Goal: Task Accomplishment & Management: Use online tool/utility

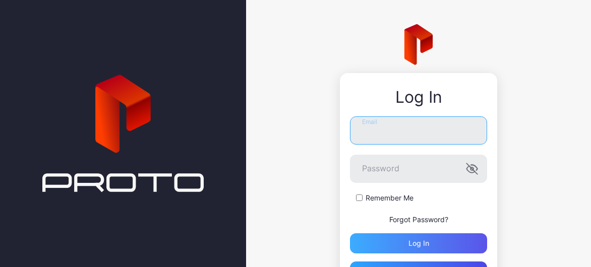
type input "**********"
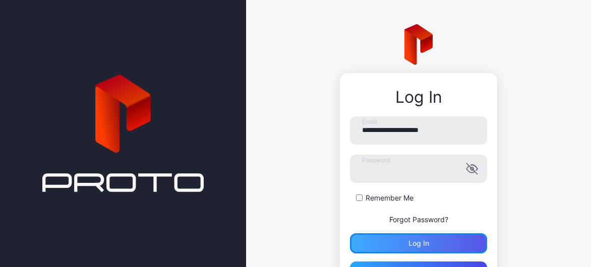
click at [411, 240] on div "Log in" at bounding box center [418, 243] width 21 height 8
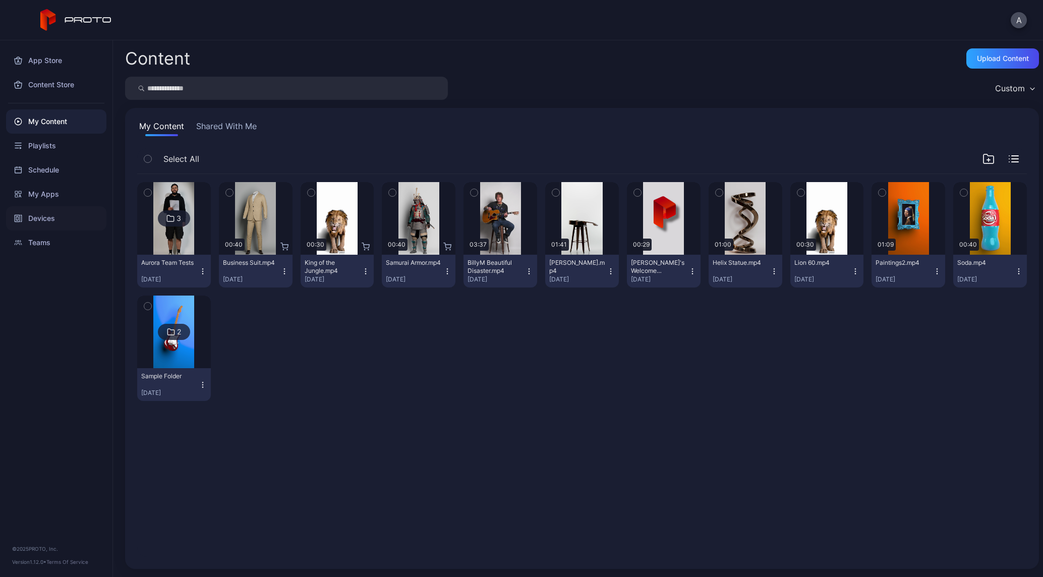
click at [43, 228] on div "Devices" at bounding box center [56, 218] width 100 height 24
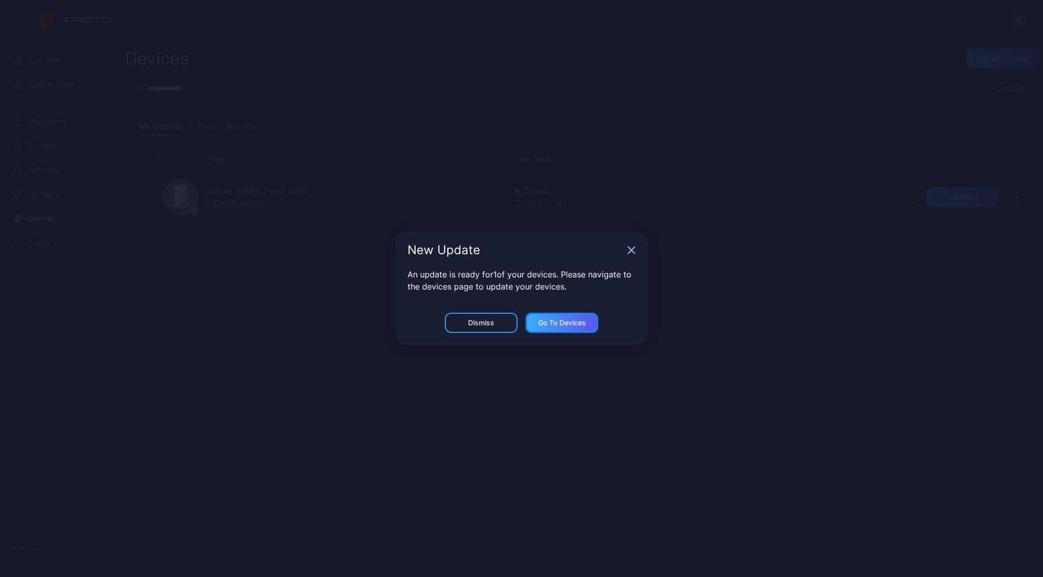
click at [545, 325] on div "Go to devices" at bounding box center [562, 323] width 48 height 8
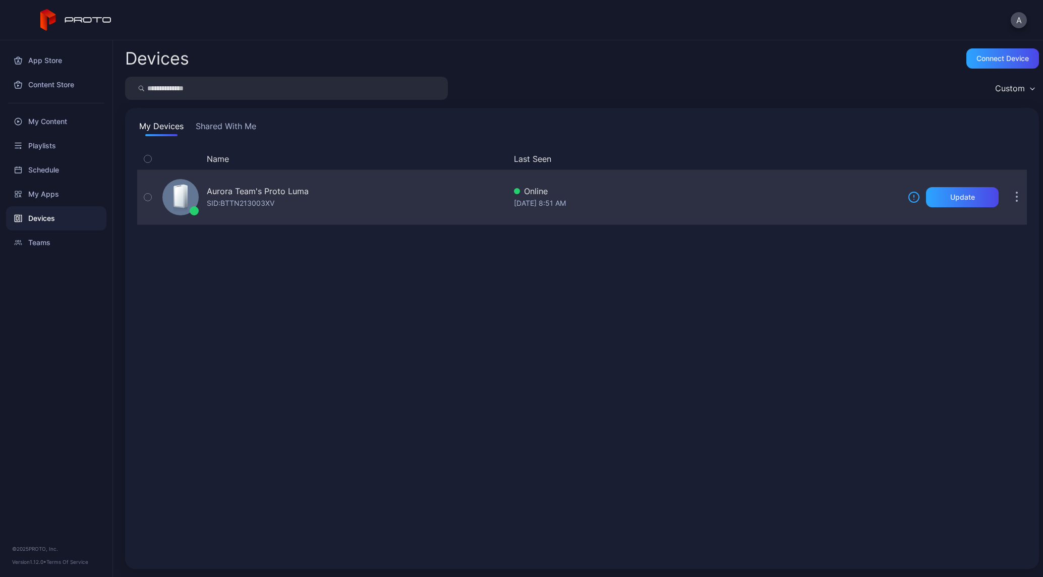
click at [148, 194] on icon "button" at bounding box center [147, 197] width 7 height 11
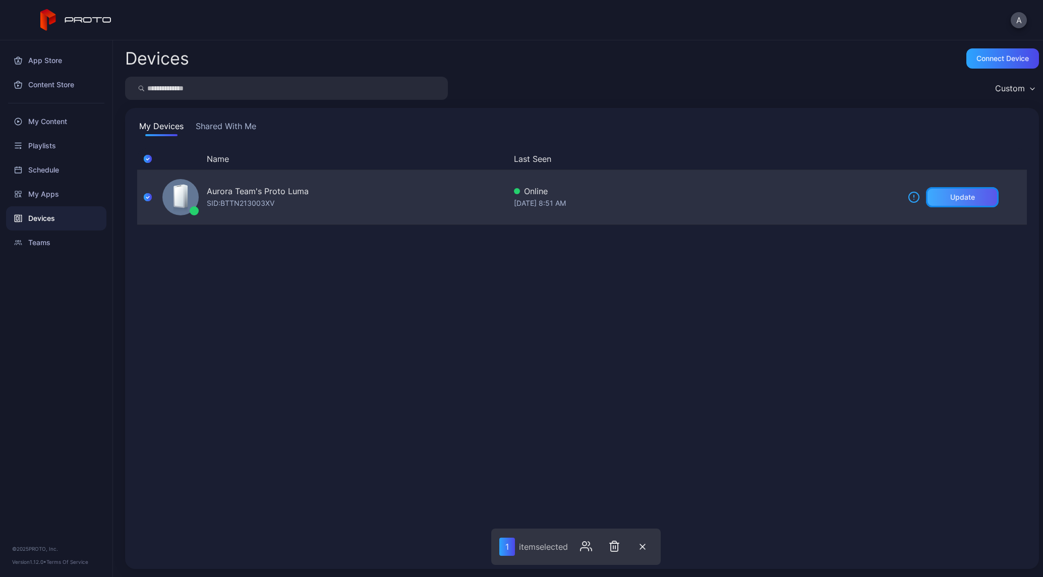
click at [870, 196] on div "Update" at bounding box center [962, 197] width 73 height 20
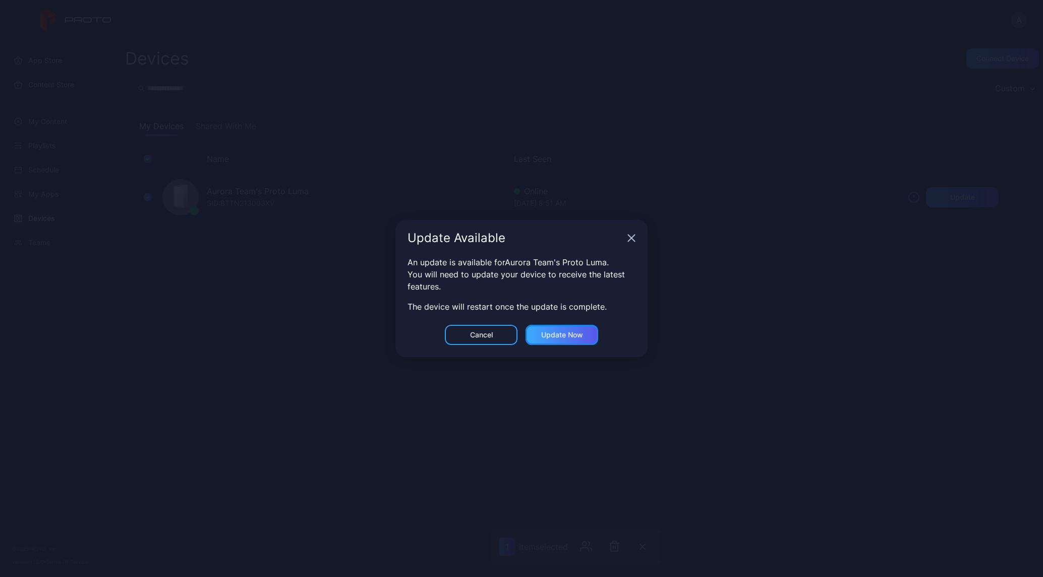
click at [558, 334] on div "Update now" at bounding box center [562, 335] width 42 height 8
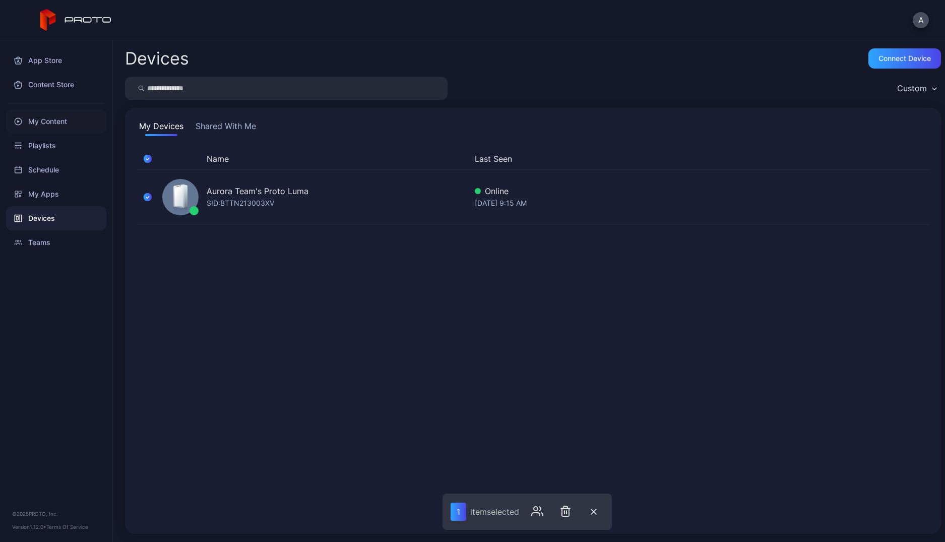
click at [46, 122] on div "My Content" at bounding box center [56, 121] width 100 height 24
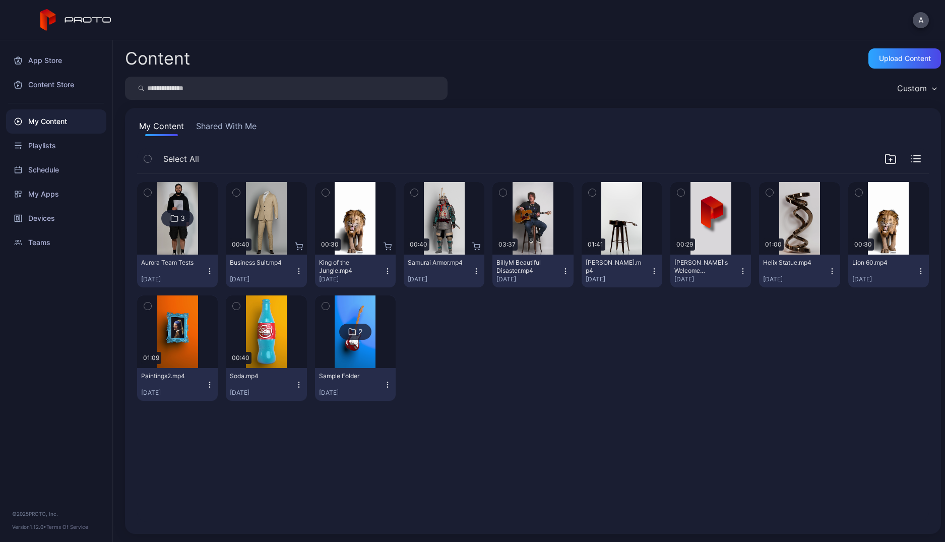
click at [154, 254] on div at bounding box center [177, 218] width 73 height 73
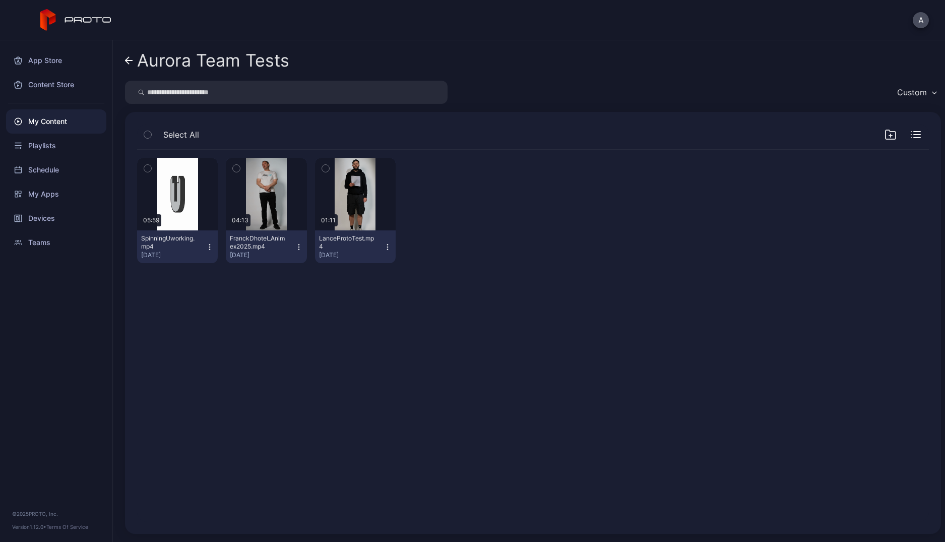
click at [207, 242] on button "SpinningUworking.mp4 [DATE]" at bounding box center [177, 246] width 81 height 33
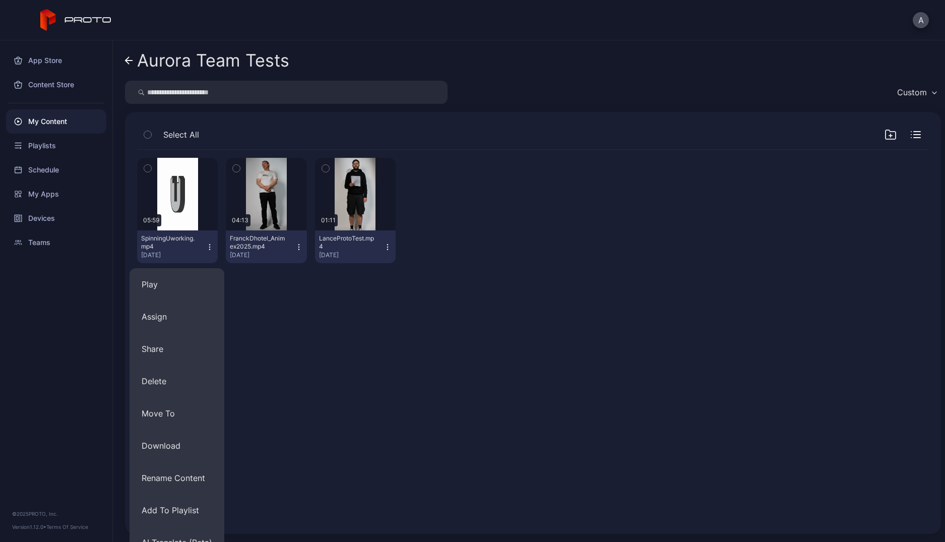
click at [263, 400] on div "Preview 05:59 SpinningUworking.mp4 [DATE] Preview 04:13 FranckDhotel_Animex2025…" at bounding box center [533, 336] width 808 height 388
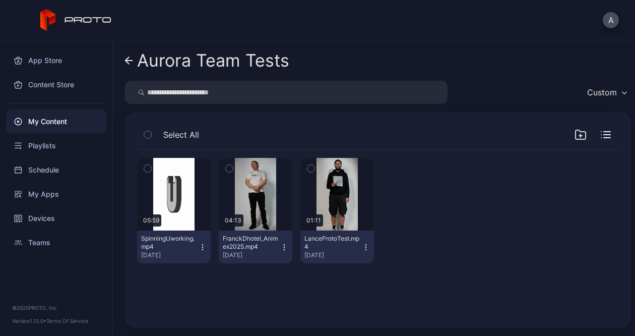
click at [130, 62] on icon at bounding box center [129, 60] width 8 height 9
